Goal: Task Accomplishment & Management: Manage account settings

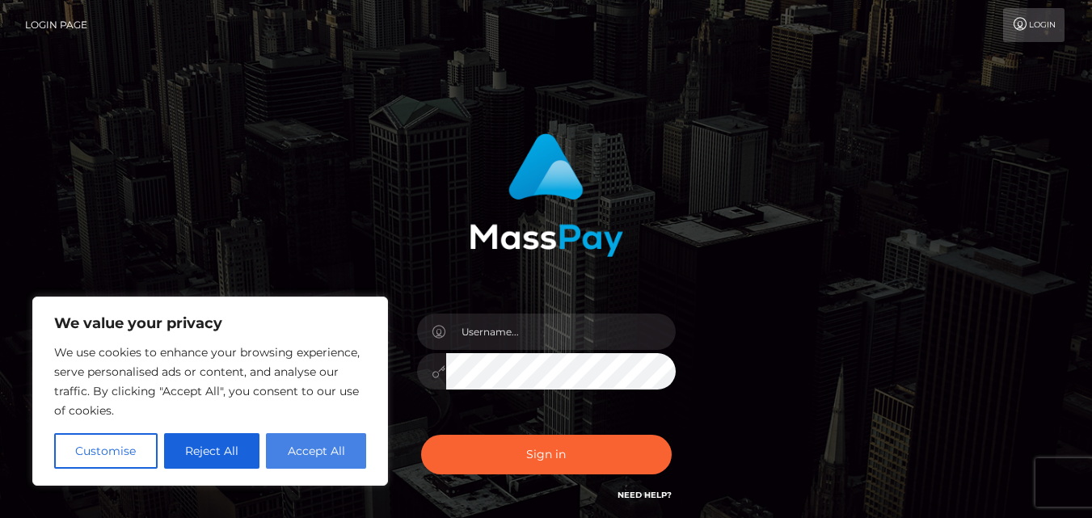
click at [324, 446] on button "Accept All" at bounding box center [316, 451] width 100 height 36
checkbox input "true"
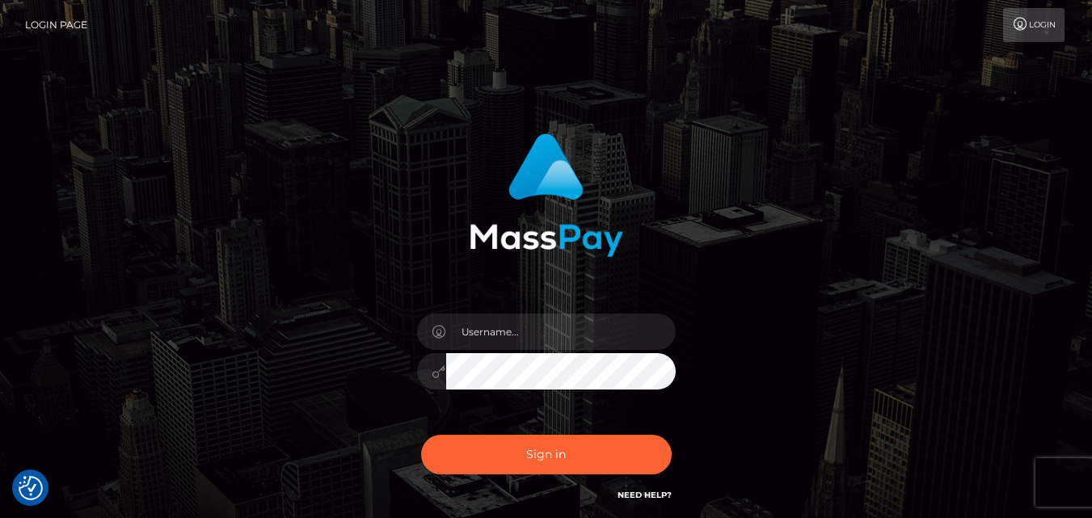
click at [74, 23] on link "Login Page" at bounding box center [56, 25] width 62 height 34
click at [1027, 33] on link "Login" at bounding box center [1033, 25] width 61 height 34
click at [481, 346] on input "text" at bounding box center [561, 332] width 230 height 36
paste input "[EMAIL_ADDRESS][DOMAIN_NAME]:Marvingaye123!"
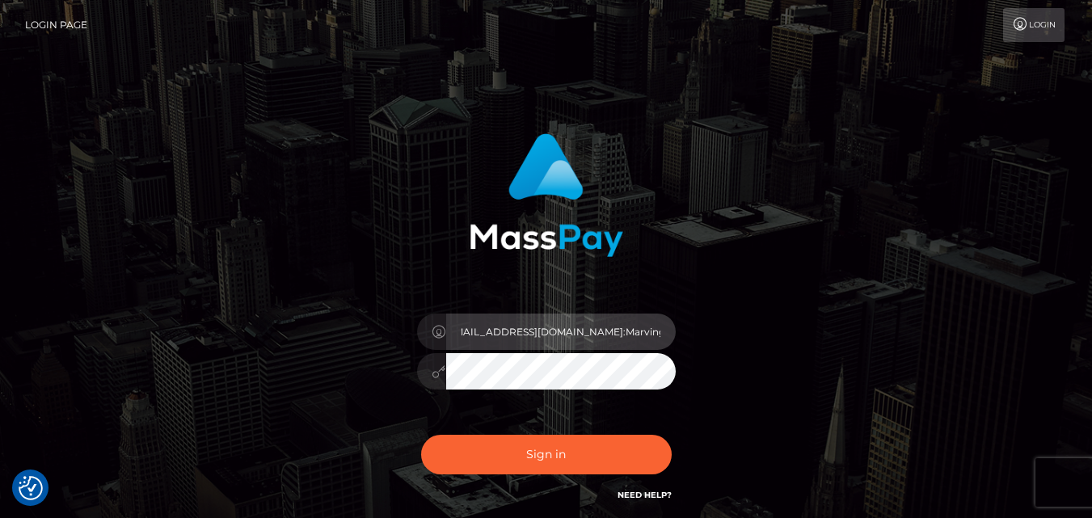
drag, startPoint x: 589, startPoint y: 331, endPoint x: 704, endPoint y: 334, distance: 114.8
click at [704, 334] on div "[EMAIL_ADDRESS][DOMAIN_NAME]:Marvingaye123!" at bounding box center [546, 318] width 424 height 395
type input "rachelleantinero@gmail.com"
click at [421, 435] on button "Sign in" at bounding box center [546, 455] width 251 height 40
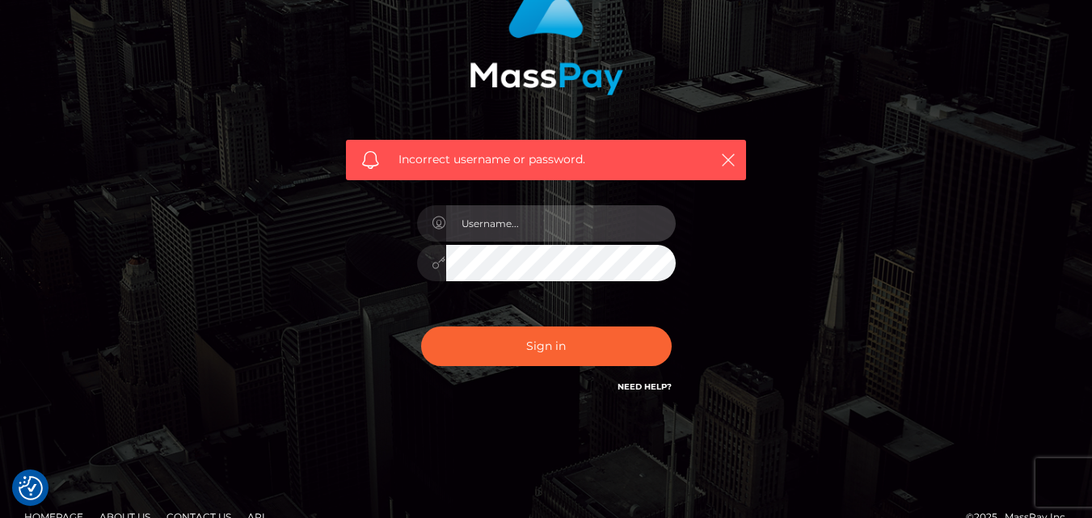
click at [513, 231] on input "text" at bounding box center [561, 223] width 230 height 36
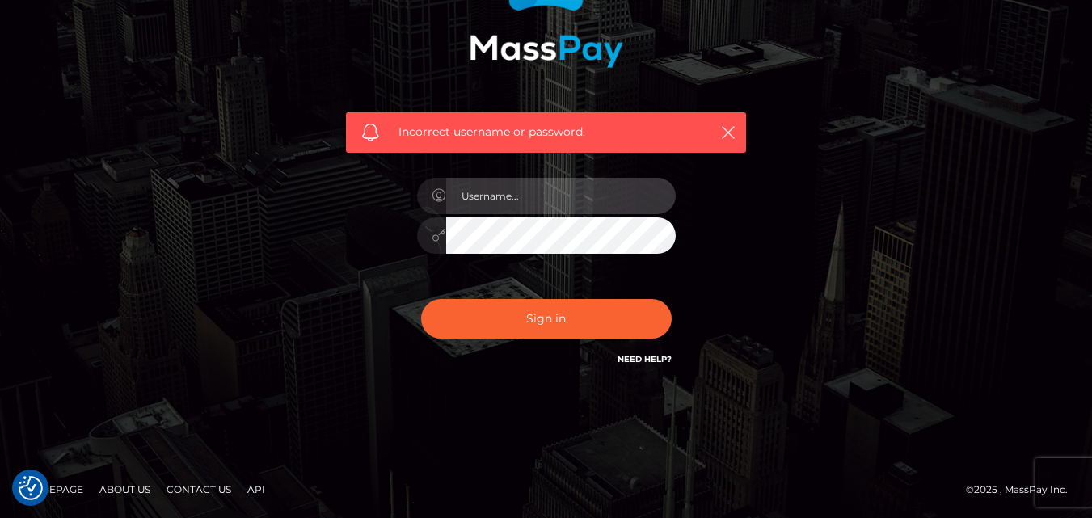
paste input "mattsisk70@yahoo.com:Jaimee71493$"
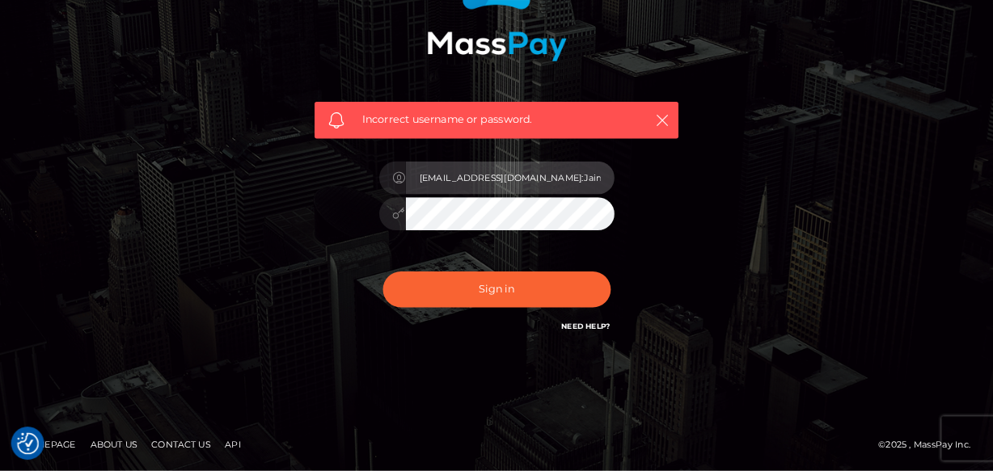
scroll to position [188, 0]
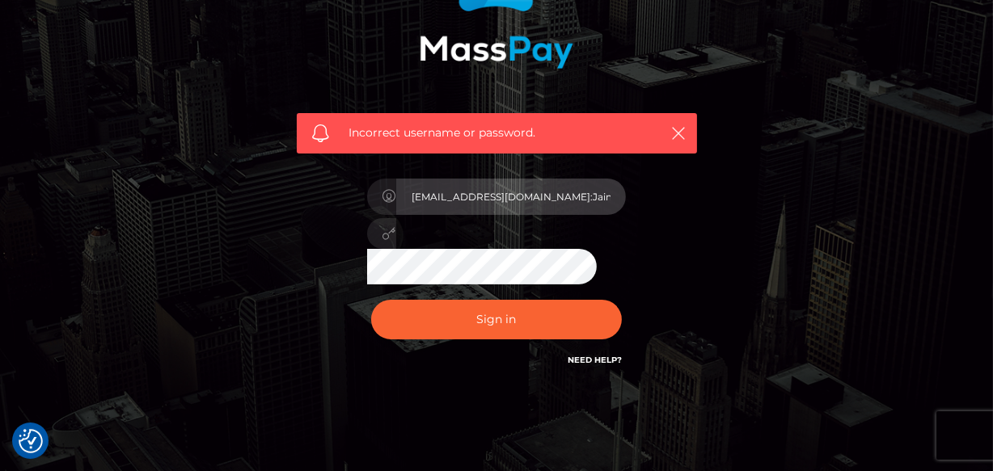
drag, startPoint x: 529, startPoint y: 196, endPoint x: 621, endPoint y: 201, distance: 91.5
click at [621, 201] on input "mattsisk70@yahoo.com:Jaimee71493$" at bounding box center [511, 197] width 230 height 36
type input "mattsisk70@yahoo.com"
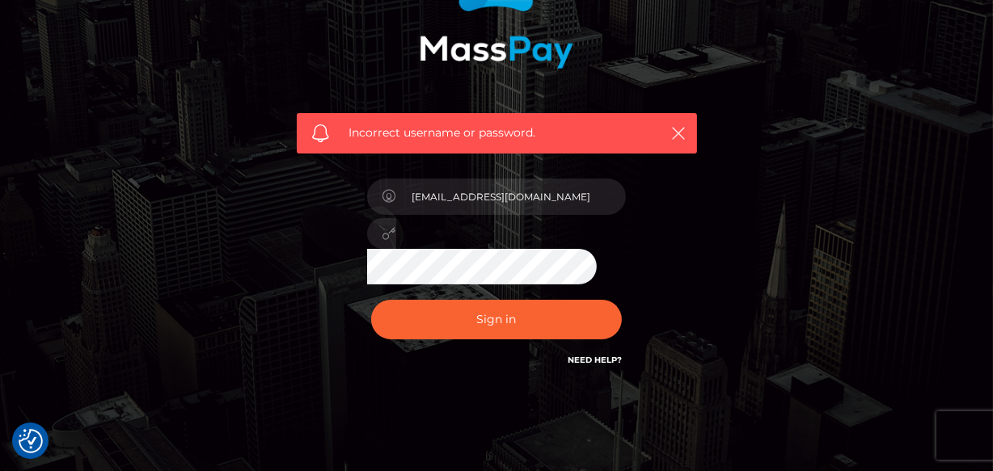
click at [371, 300] on button "Sign in" at bounding box center [496, 320] width 251 height 40
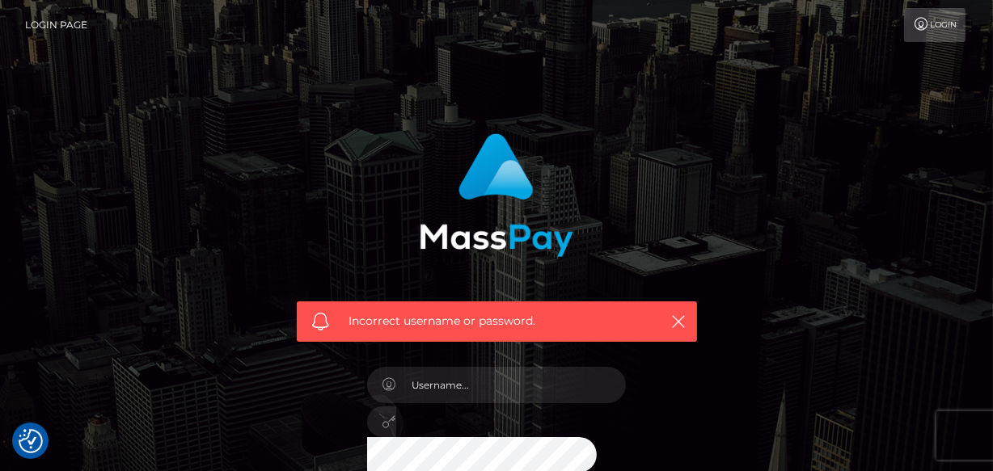
checkbox input "true"
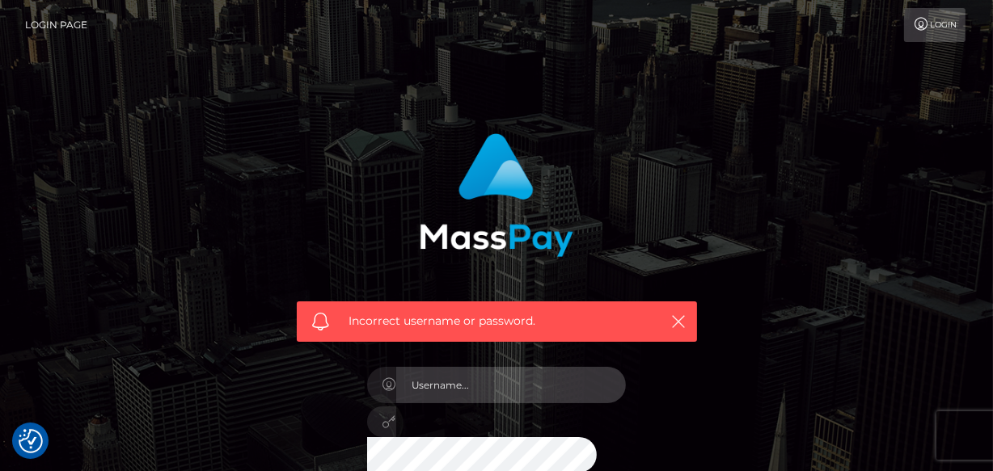
drag, startPoint x: 525, startPoint y: 386, endPoint x: 399, endPoint y: 375, distance: 126.6
click at [399, 375] on input "text" at bounding box center [511, 385] width 230 height 36
paste input "[EMAIL_ADDRESS][DOMAIN_NAME]:Shester$3"
drag, startPoint x: 563, startPoint y: 386, endPoint x: 661, endPoint y: 392, distance: 98.0
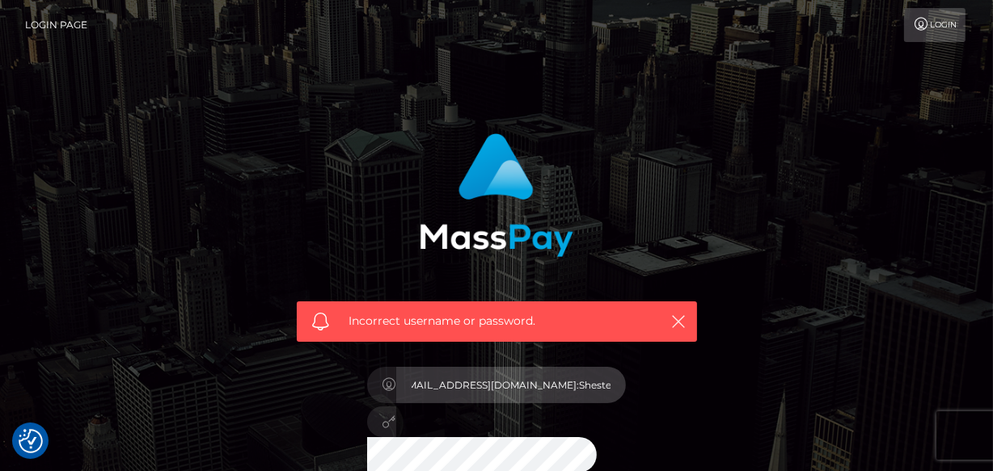
click at [661, 392] on div "Incorrect username or password. [EMAIL_ADDRESS][DOMAIN_NAME]:Shester$3" at bounding box center [497, 345] width 424 height 449
type input "[EMAIL_ADDRESS][DOMAIN_NAME]"
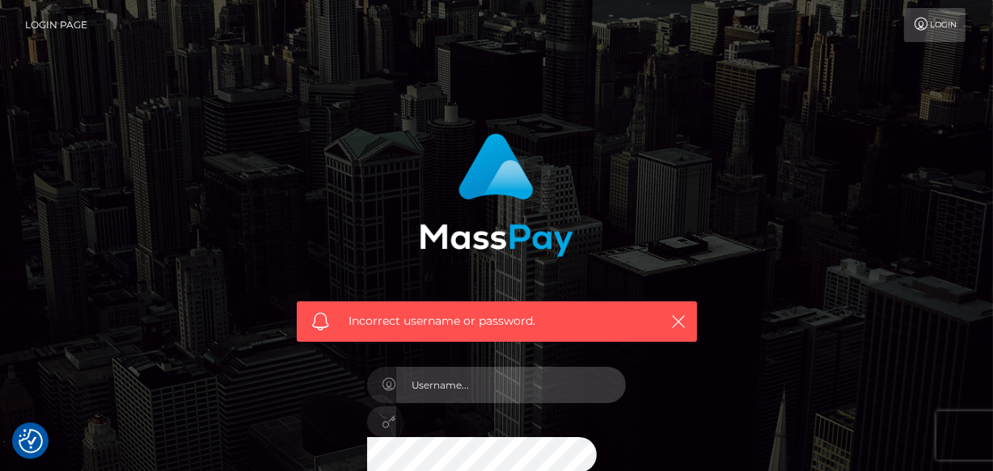
click at [526, 387] on input "text" at bounding box center [511, 385] width 230 height 36
paste input "askrenna:June25th@08"
drag, startPoint x: 458, startPoint y: 386, endPoint x: 555, endPoint y: 394, distance: 97.4
click at [555, 394] on input "askrenna:June25th@08" at bounding box center [511, 385] width 230 height 36
type input "askrenna"
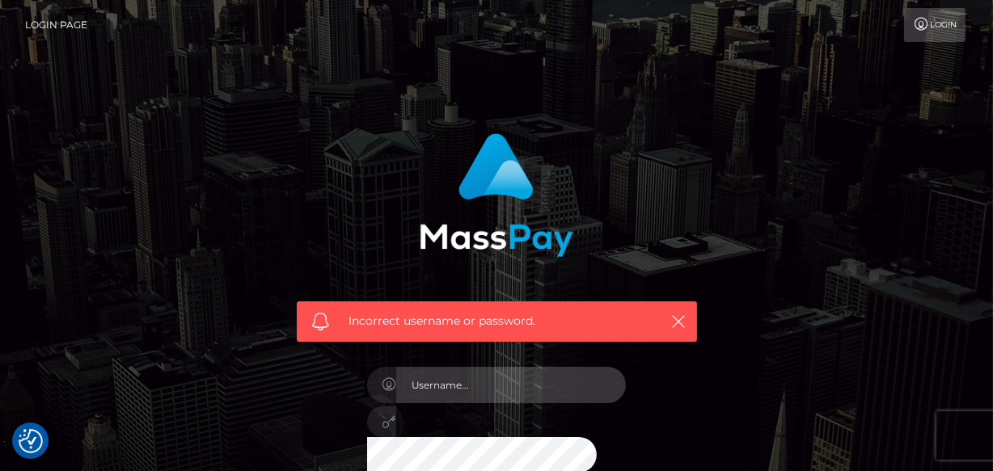
click at [478, 391] on input "text" at bounding box center [511, 385] width 230 height 36
paste input "rennasfriends:Battlefield469"
drag, startPoint x: 481, startPoint y: 390, endPoint x: 592, endPoint y: 389, distance: 110.7
click at [592, 389] on input "rennasfriends:Battlefield469" at bounding box center [511, 385] width 230 height 36
type input "rennasfriends"
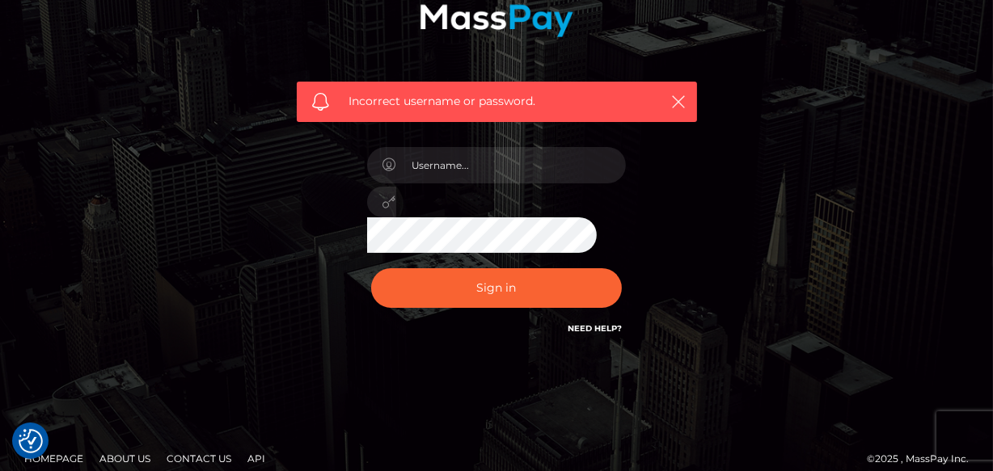
scroll to position [235, 0]
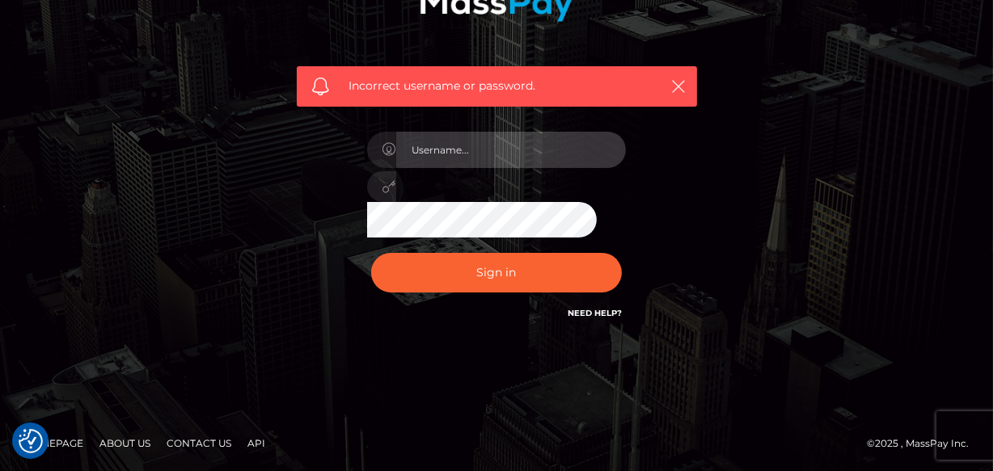
drag, startPoint x: 477, startPoint y: 261, endPoint x: 446, endPoint y: 150, distance: 114.9
paste input "institutoitl1990@gmail.com:Andres18@"
drag, startPoint x: 548, startPoint y: 150, endPoint x: 598, endPoint y: 149, distance: 50.1
click at [628, 147] on div "institutoitl1990@gmail.com:Andres18@" at bounding box center [496, 182] width 283 height 124
type input "institutoitl1990@gmail.com"
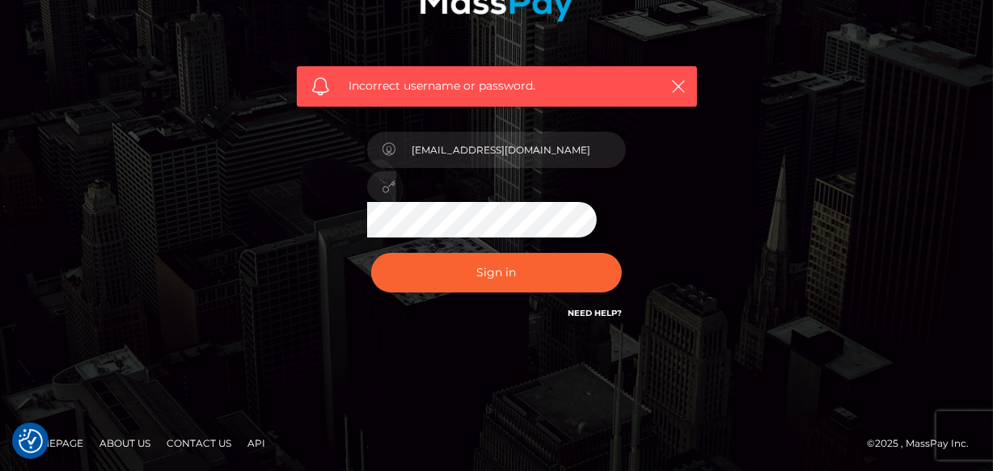
click at [371, 253] on button "Sign in" at bounding box center [496, 273] width 251 height 40
